Goal: Task Accomplishment & Management: Manage account settings

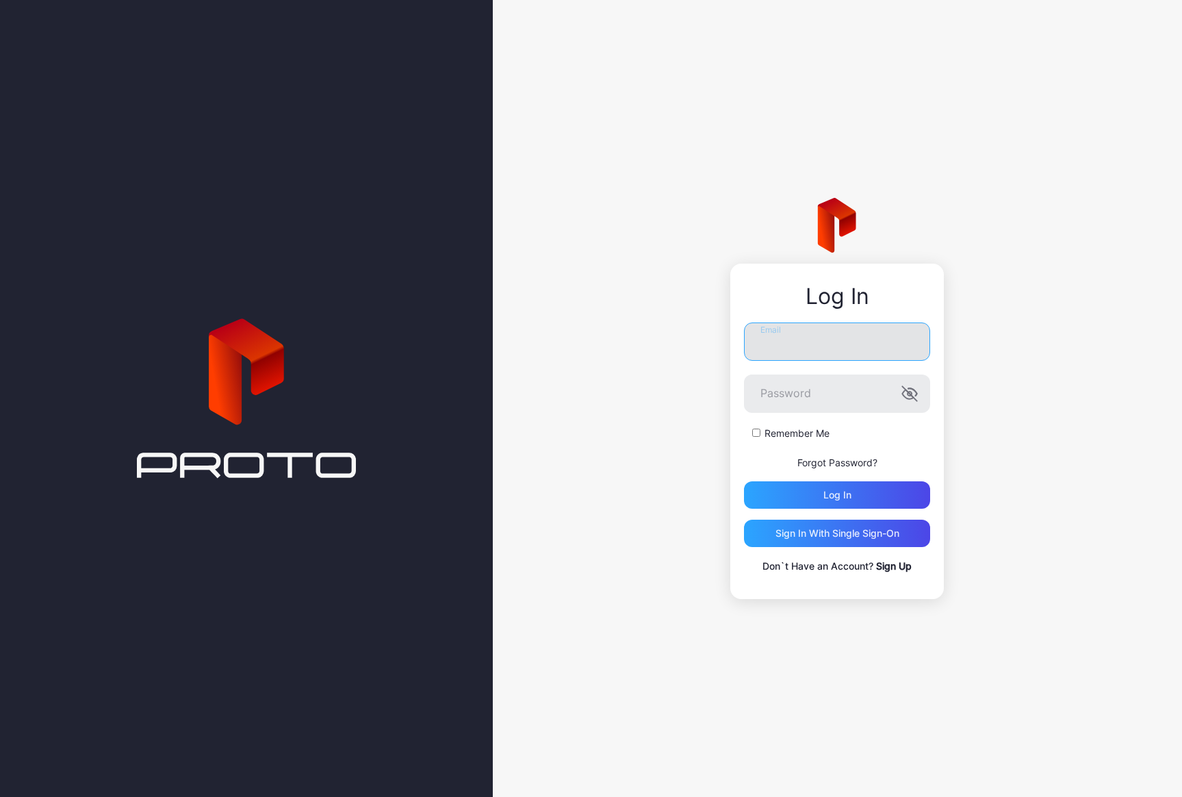
click at [801, 346] on input "Email" at bounding box center [837, 341] width 186 height 38
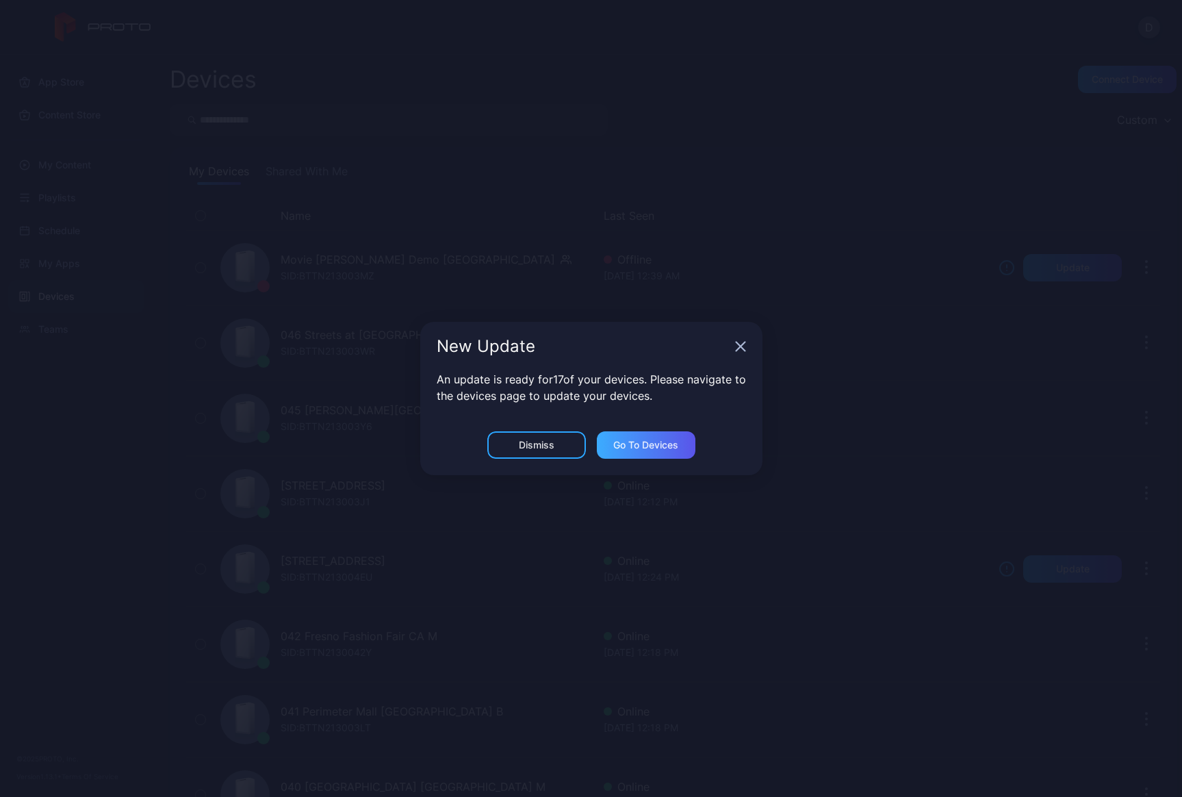
click at [649, 447] on div "Go to devices" at bounding box center [645, 444] width 65 height 11
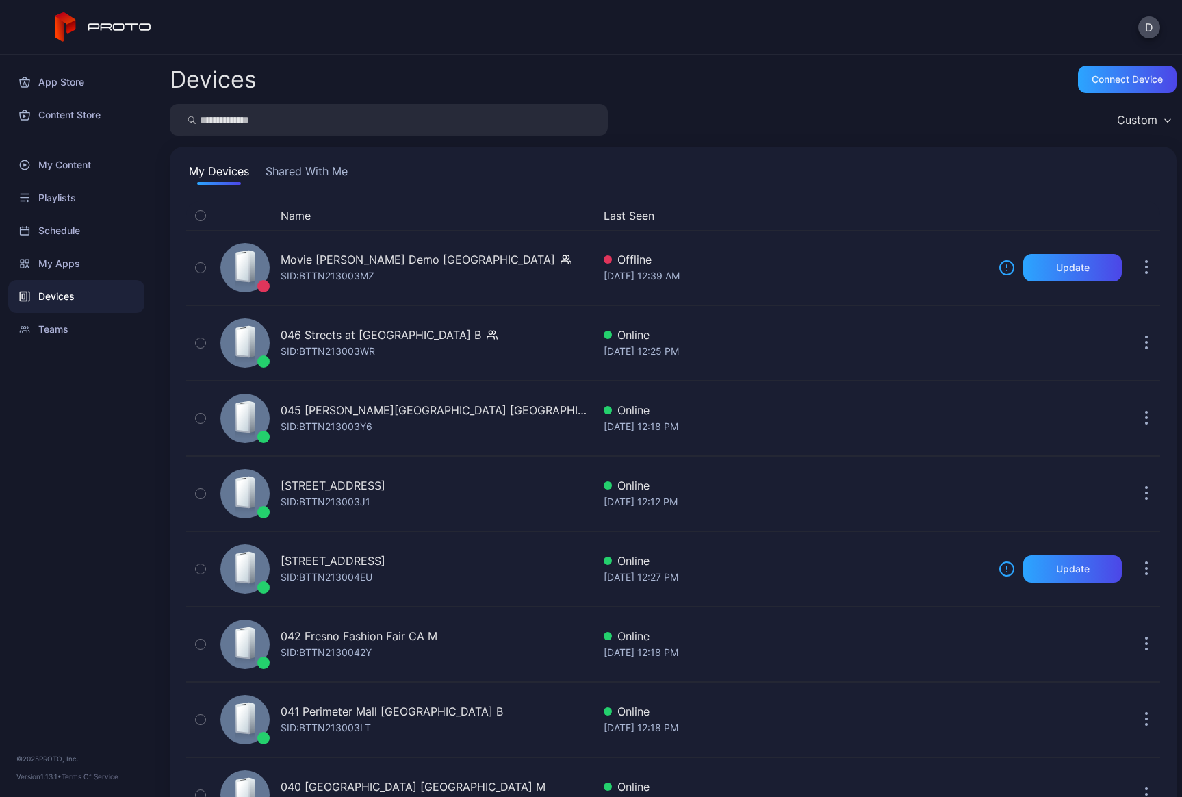
click at [309, 166] on button "Shared With Me" at bounding box center [307, 174] width 88 height 22
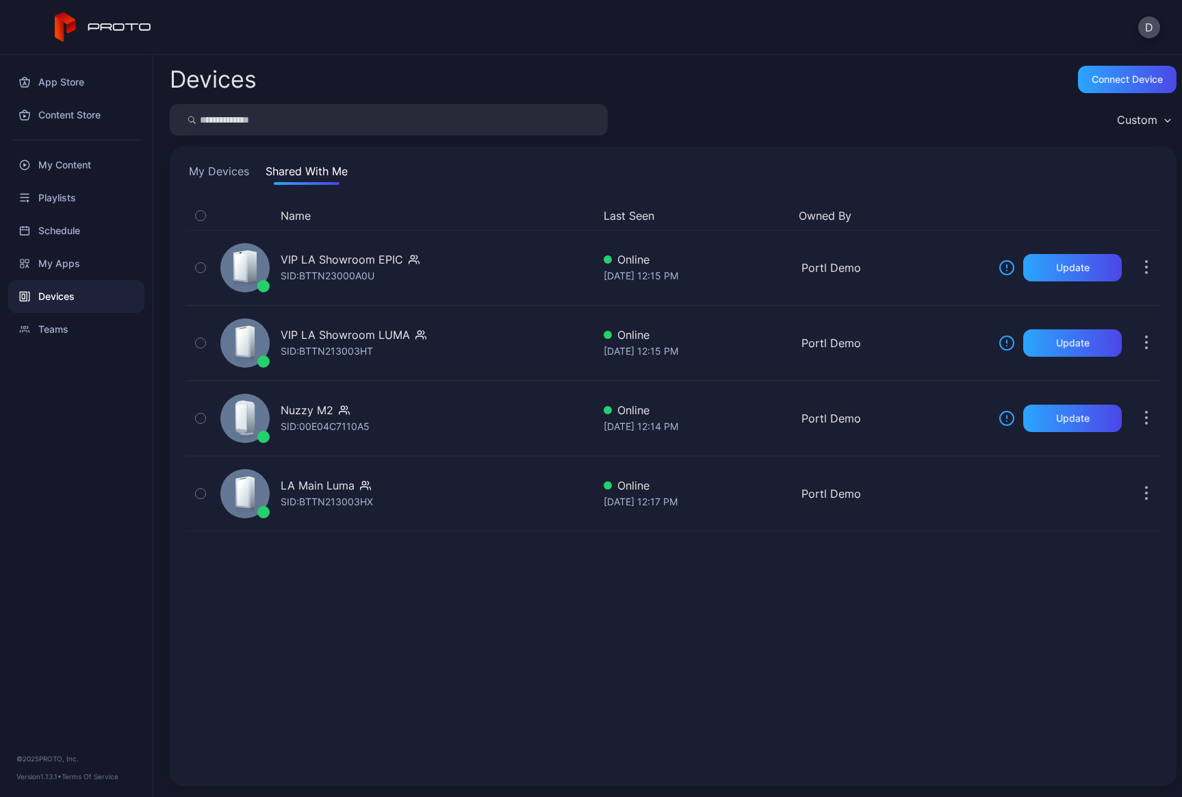
click at [203, 165] on button "My Devices" at bounding box center [219, 174] width 66 height 22
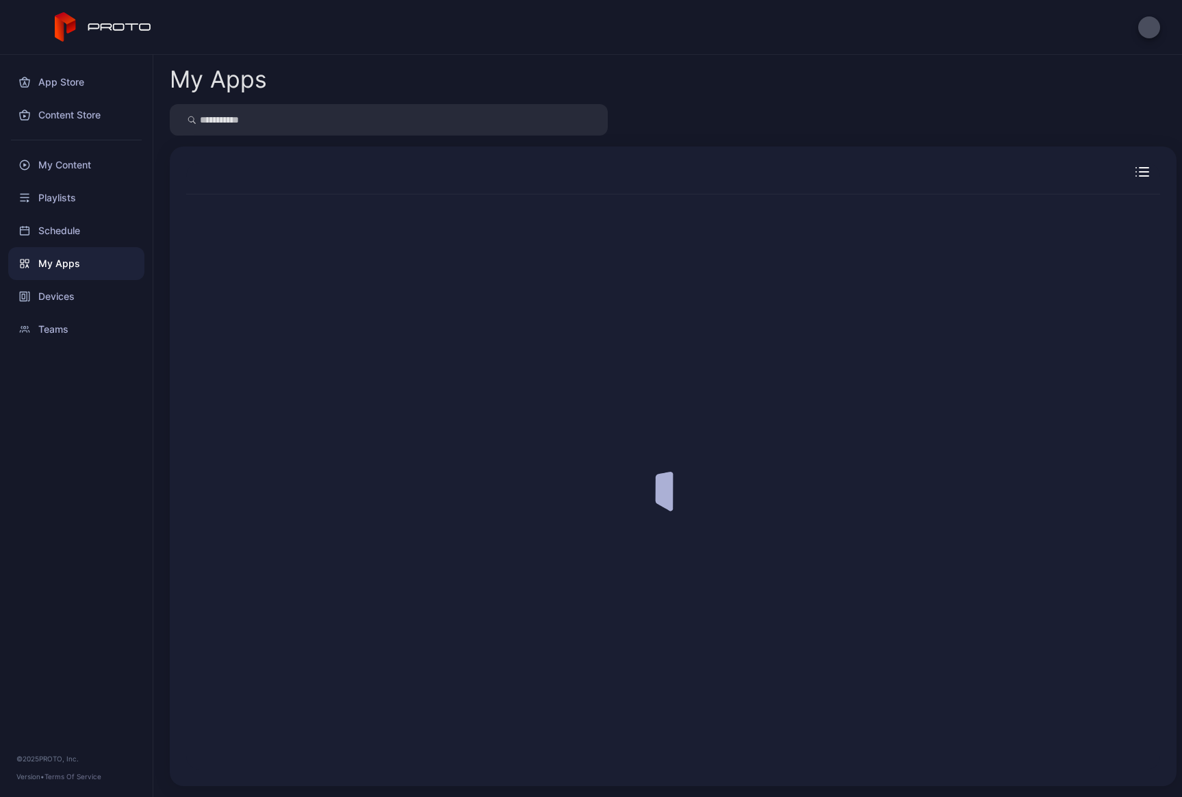
click at [64, 365] on div "App Store Content Store My Content Playlists Schedule My Apps Devices Teams © 2…" at bounding box center [76, 426] width 153 height 742
click at [64, 320] on div "Teams" at bounding box center [76, 329] width 136 height 33
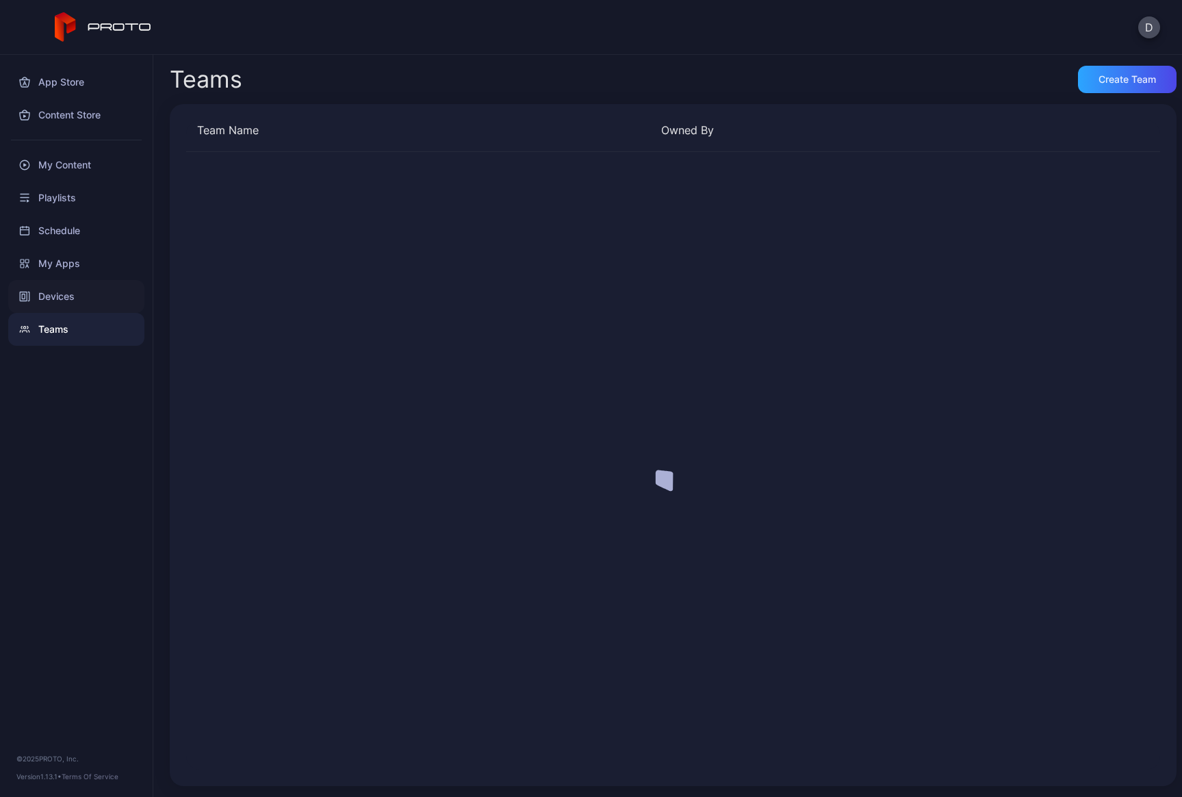
drag, startPoint x: 64, startPoint y: 320, endPoint x: 66, endPoint y: 307, distance: 13.1
click at [64, 318] on div "Teams" at bounding box center [76, 329] width 136 height 33
click at [1151, 25] on button "D" at bounding box center [1149, 27] width 22 height 22
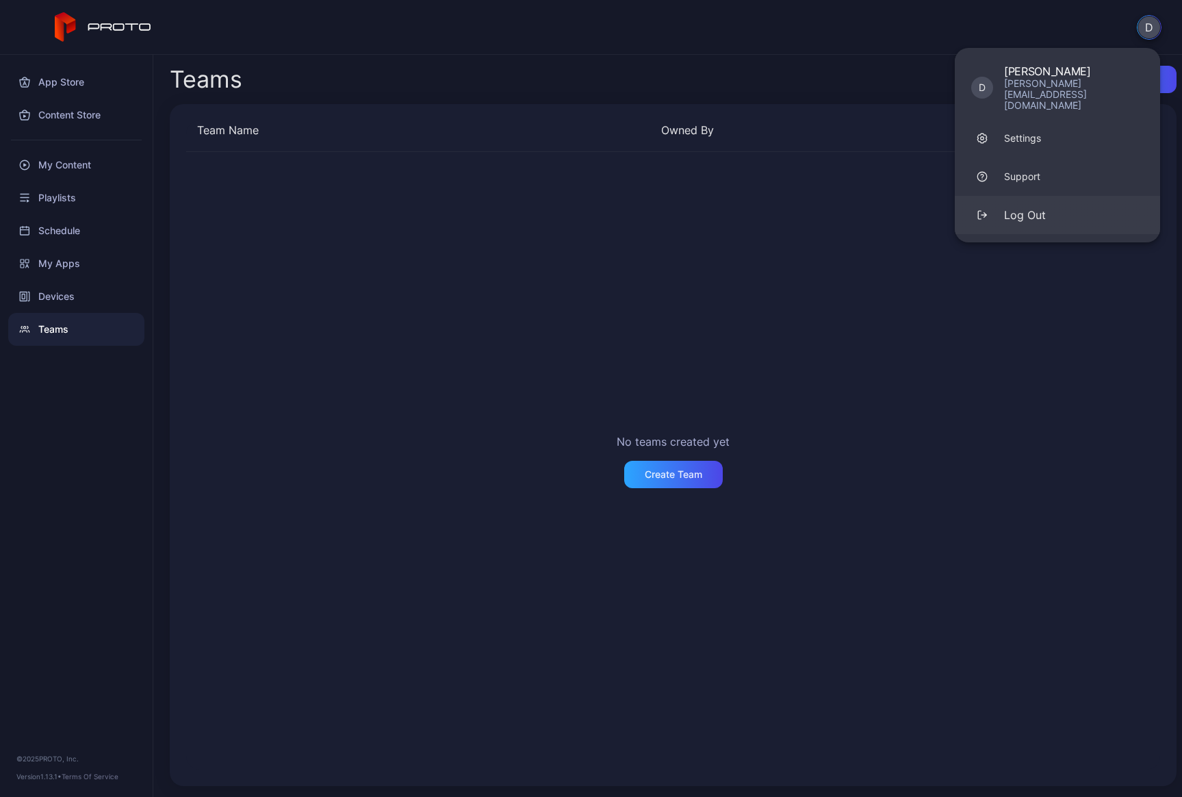
click at [1040, 207] on div "Log Out" at bounding box center [1025, 215] width 42 height 16
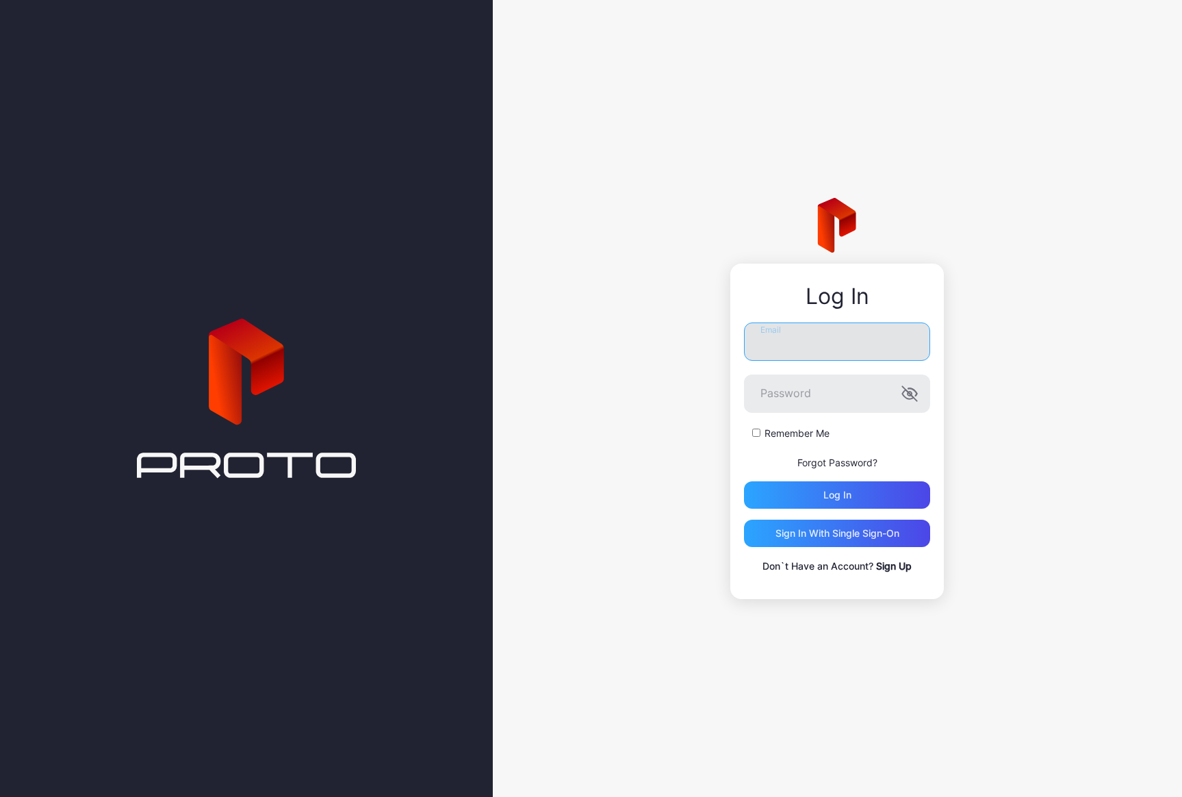
click at [818, 337] on input "Email" at bounding box center [837, 341] width 186 height 38
type input "**********"
click at [843, 497] on div "Log in" at bounding box center [837, 494] width 28 height 11
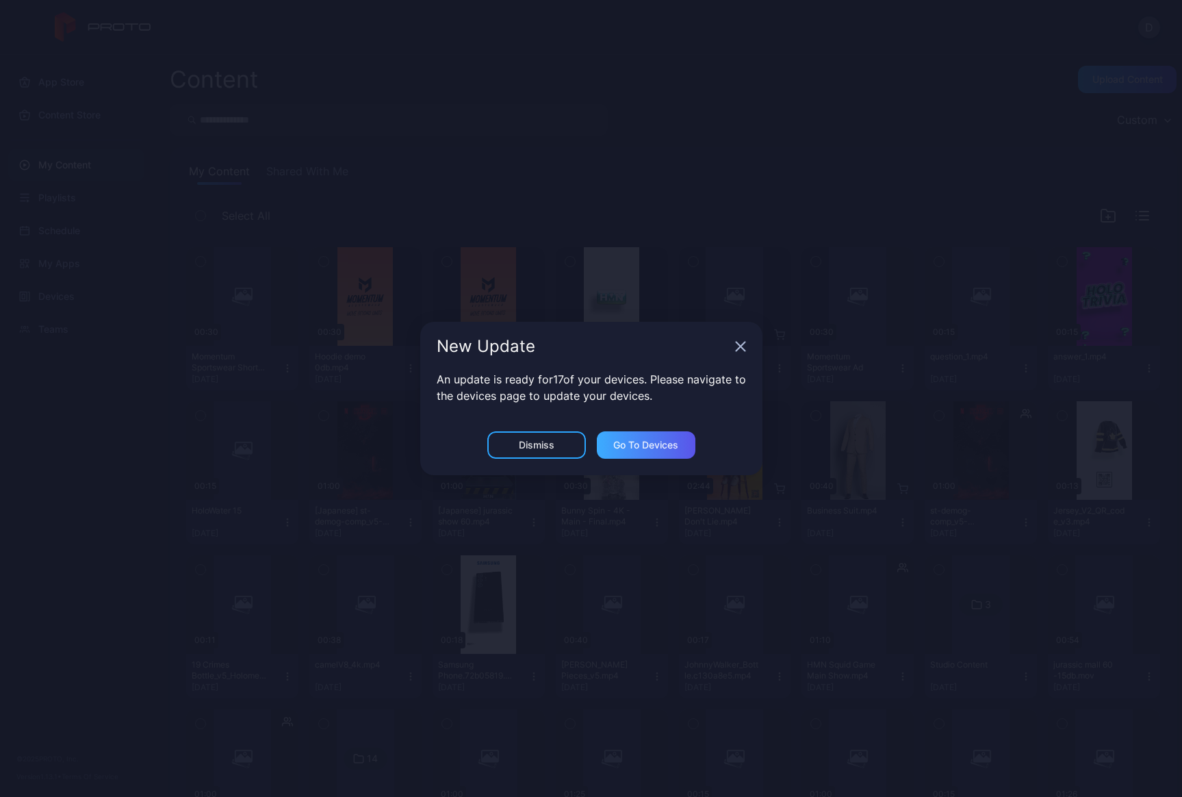
click at [649, 445] on div "Go to devices" at bounding box center [645, 444] width 65 height 11
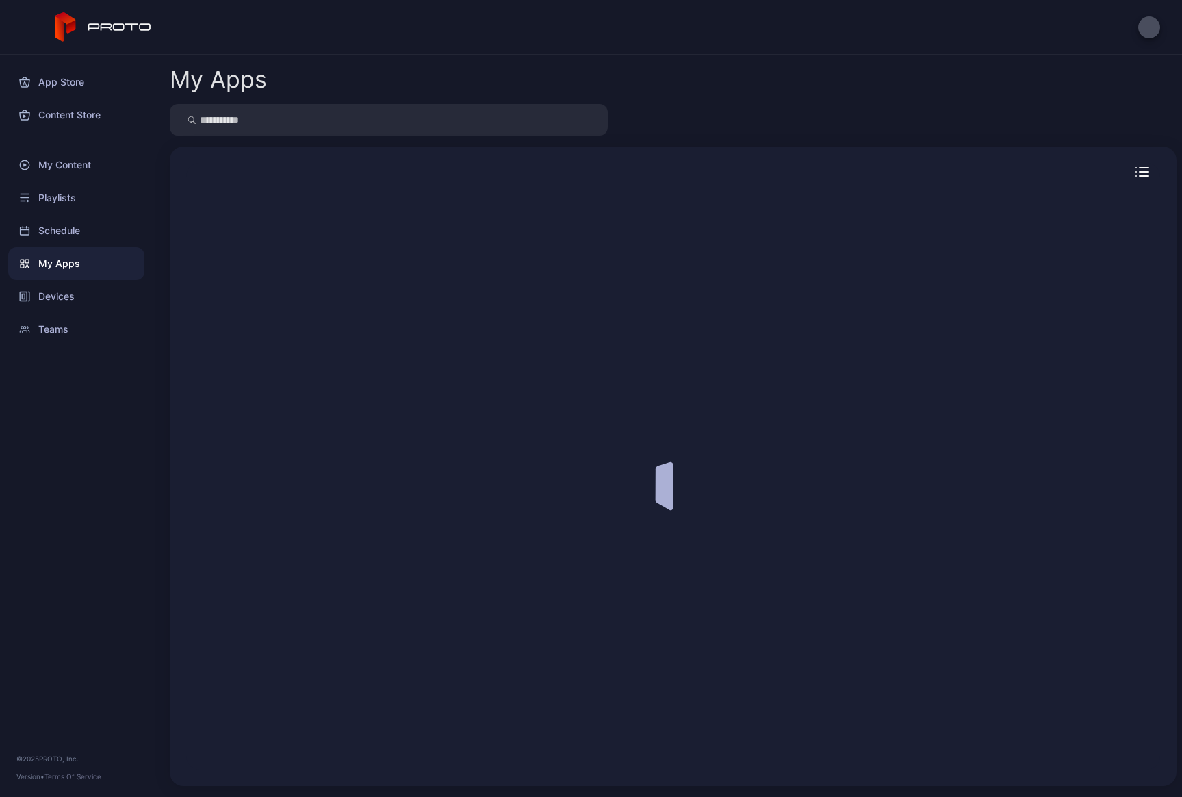
click at [63, 401] on div "App Store Content Store My Content Playlists Schedule My Apps Devices Teams © 2…" at bounding box center [76, 426] width 153 height 742
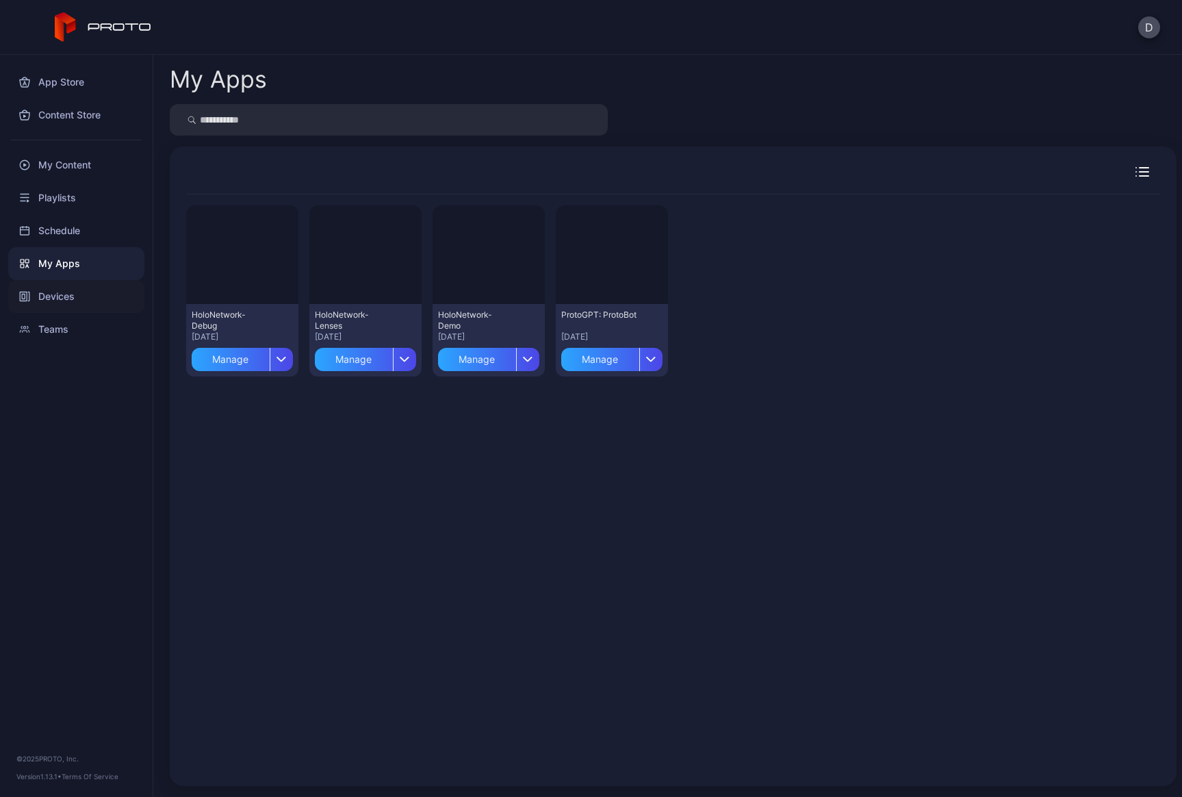
click at [70, 306] on div "Devices" at bounding box center [76, 296] width 136 height 33
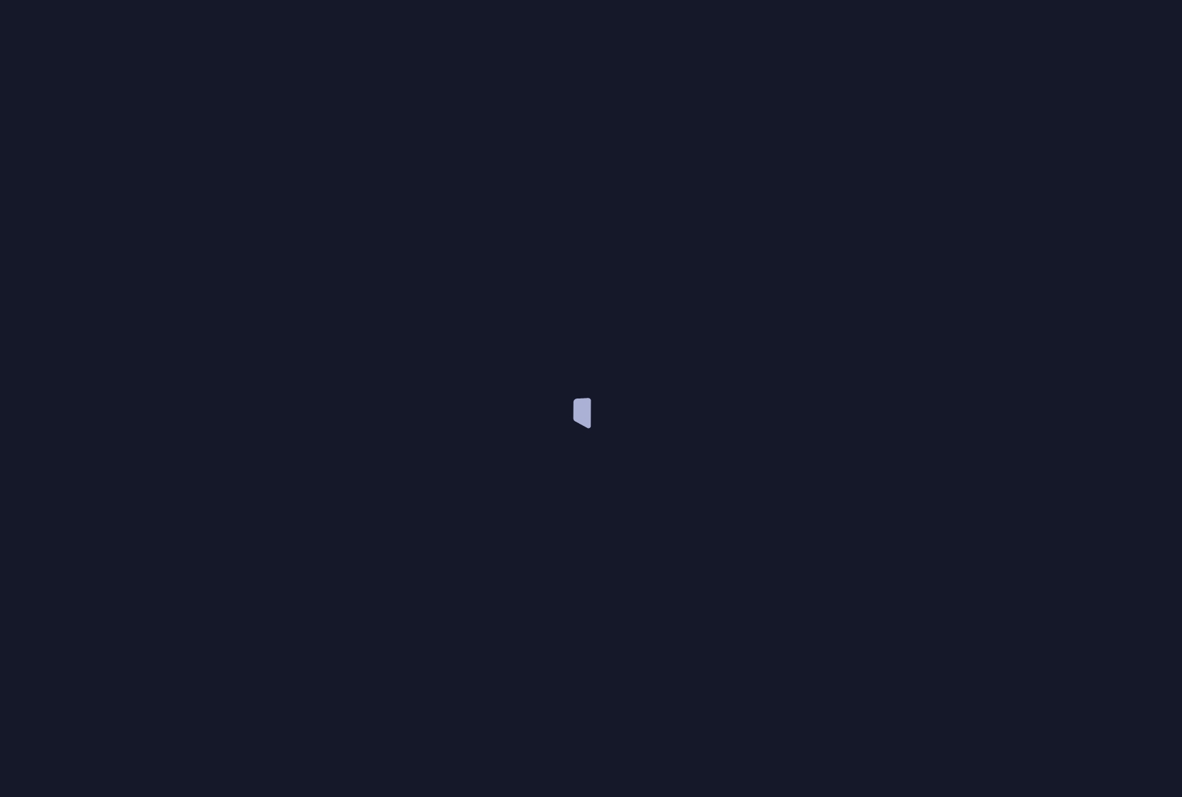
click at [69, 306] on div at bounding box center [591, 398] width 1182 height 797
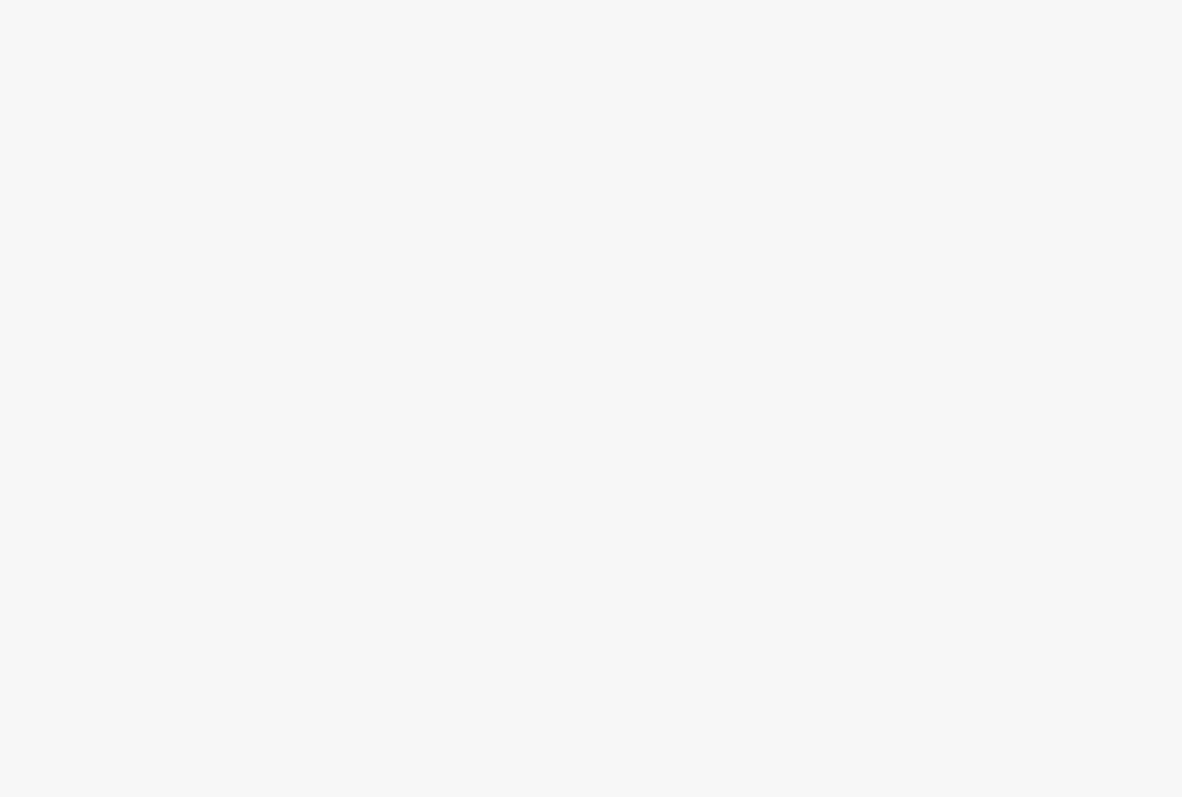
click at [71, 305] on div at bounding box center [591, 398] width 1182 height 797
